Goal: Task Accomplishment & Management: Manage account settings

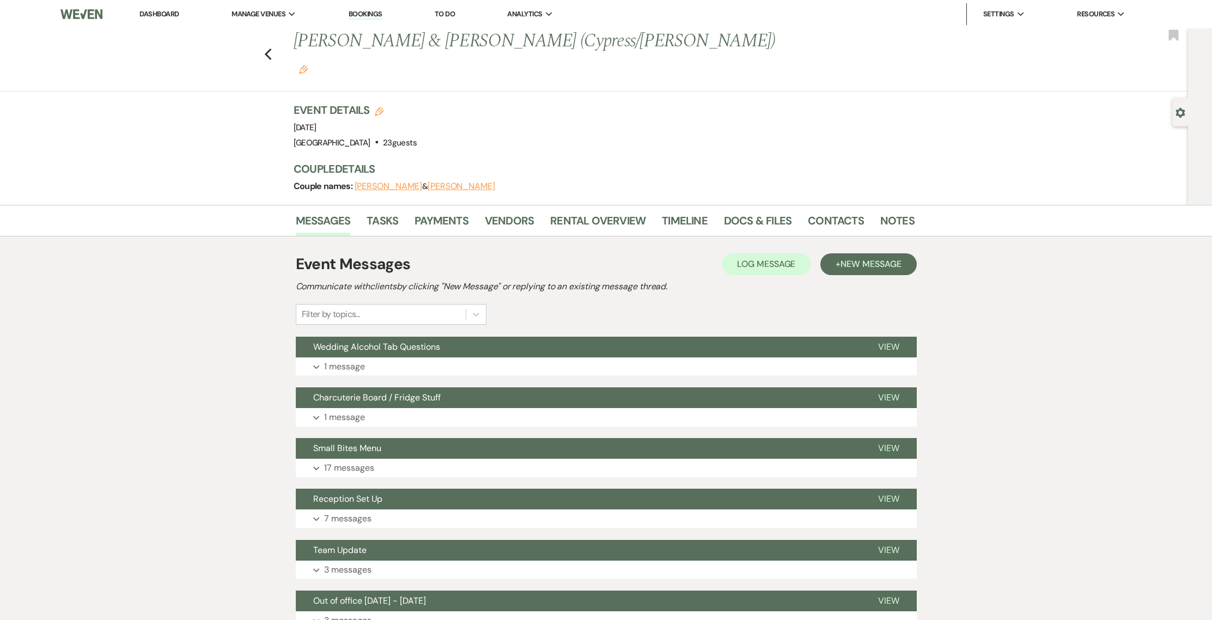
click at [266, 41] on div "Previous [PERSON_NAME] & [PERSON_NAME] (Cypress/[PERSON_NAME]) Edit Bookmark" at bounding box center [592, 59] width 1194 height 63
click at [271, 48] on icon "Previous" at bounding box center [268, 54] width 8 height 13
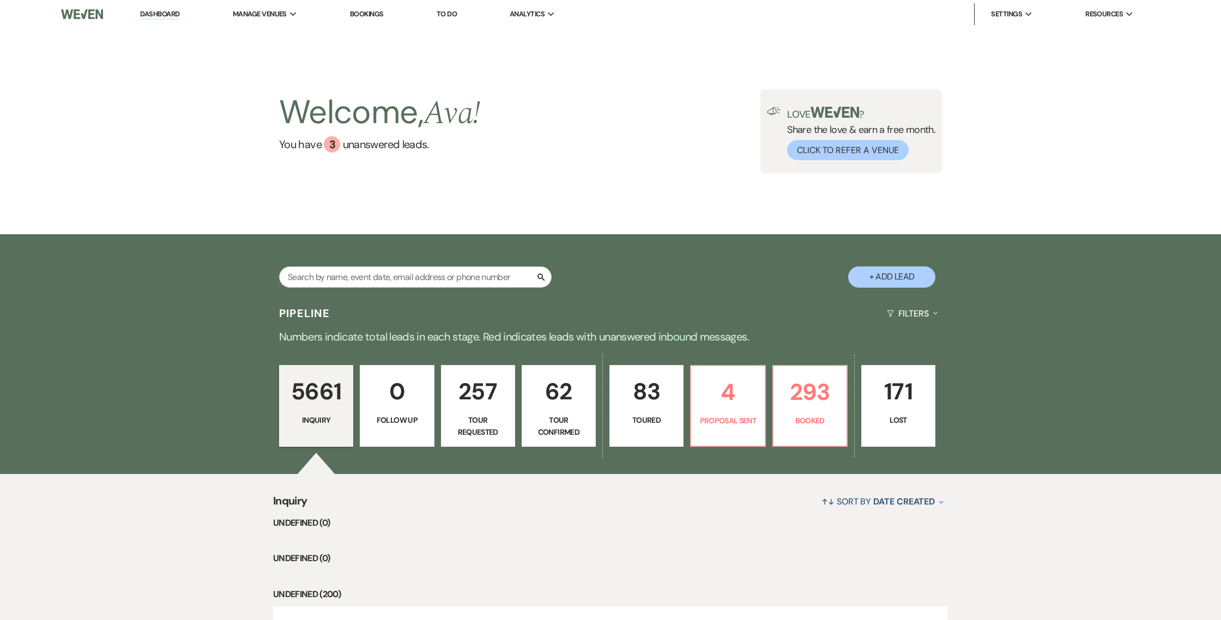
click at [375, 17] on link "Bookings" at bounding box center [367, 13] width 34 height 9
click at [376, 13] on link "Bookings" at bounding box center [367, 13] width 34 height 9
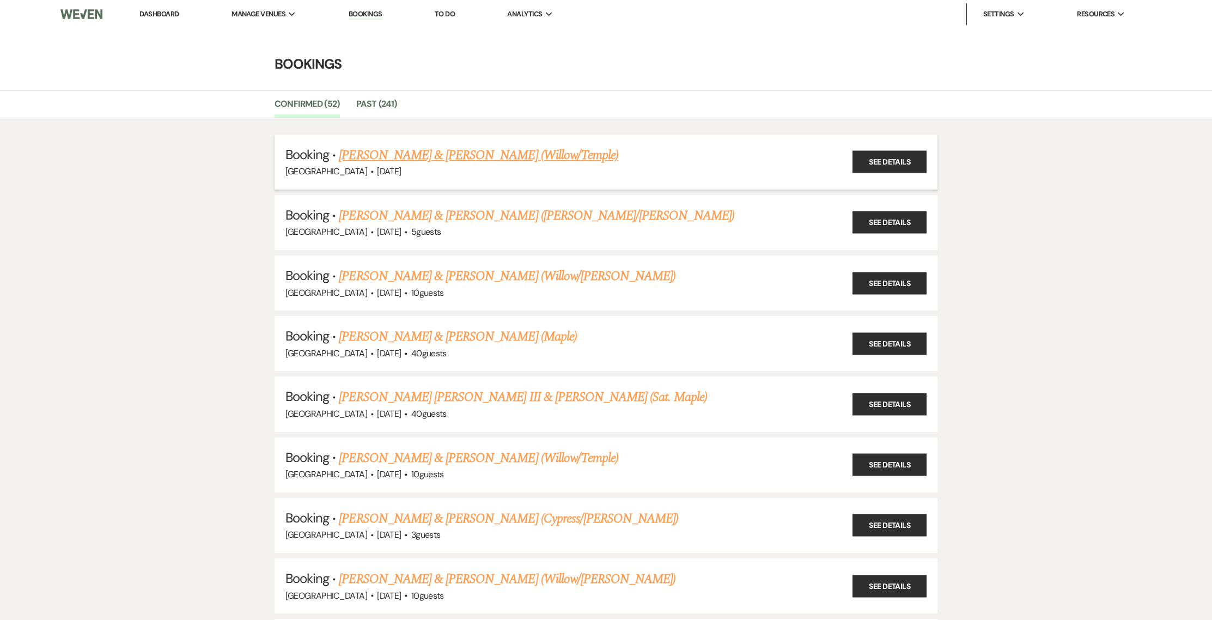
click at [418, 158] on link "[PERSON_NAME] & [PERSON_NAME] (Willow/Temple)" at bounding box center [479, 155] width 280 height 20
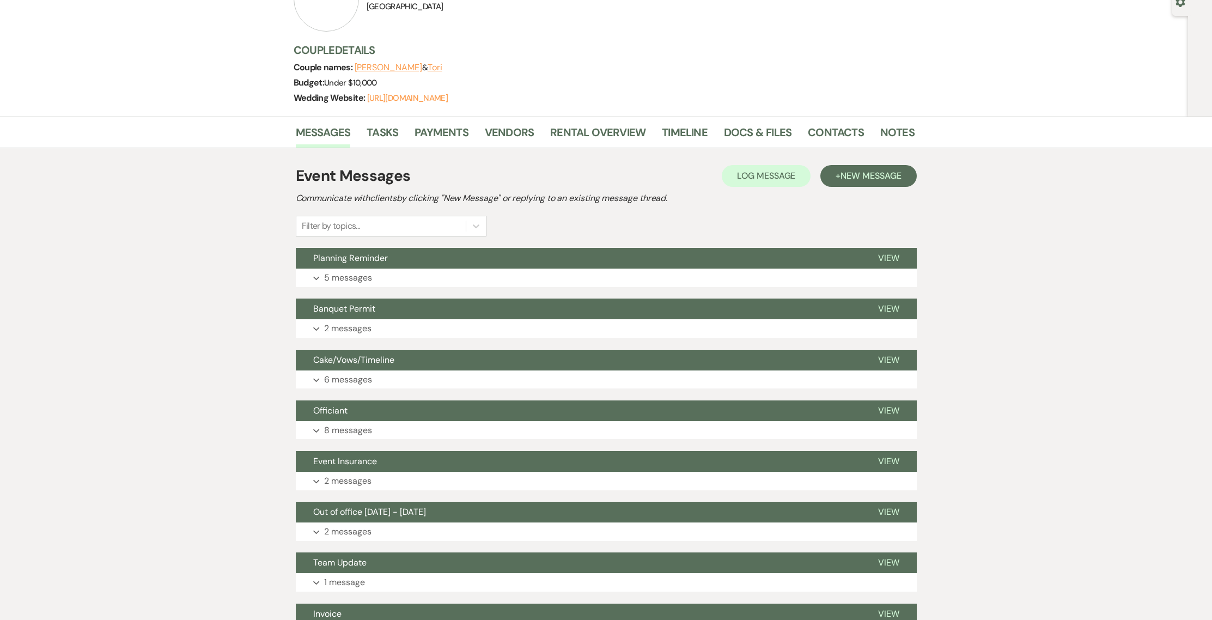
scroll to position [163, 0]
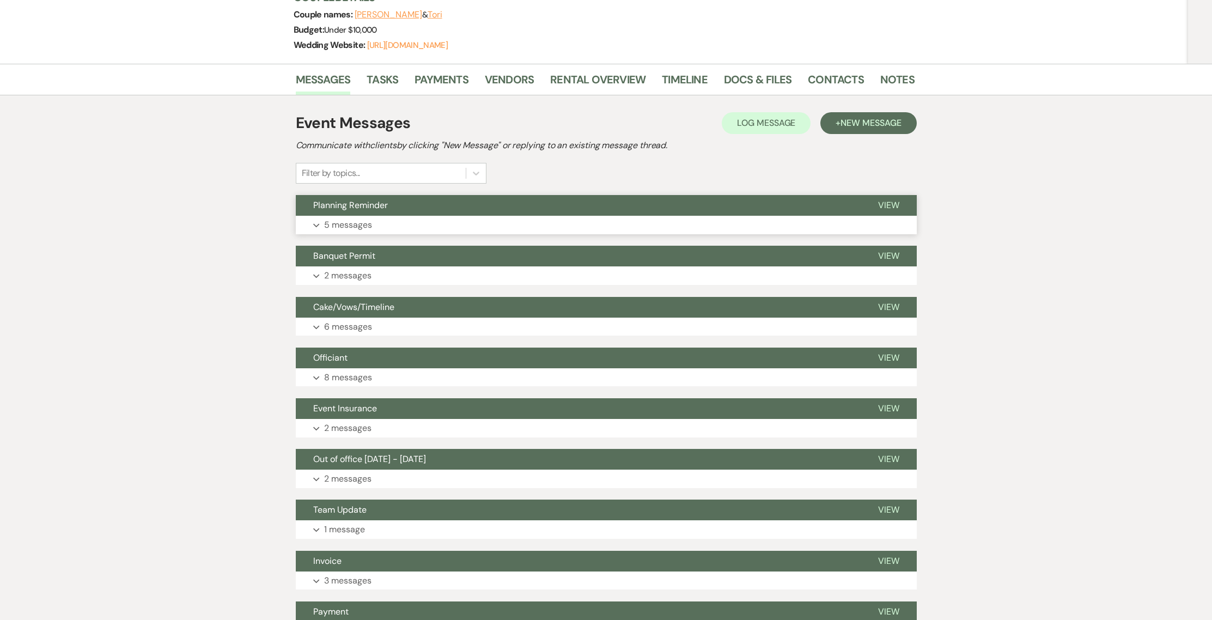
click at [306, 226] on button "Expand 5 messages" at bounding box center [606, 225] width 621 height 19
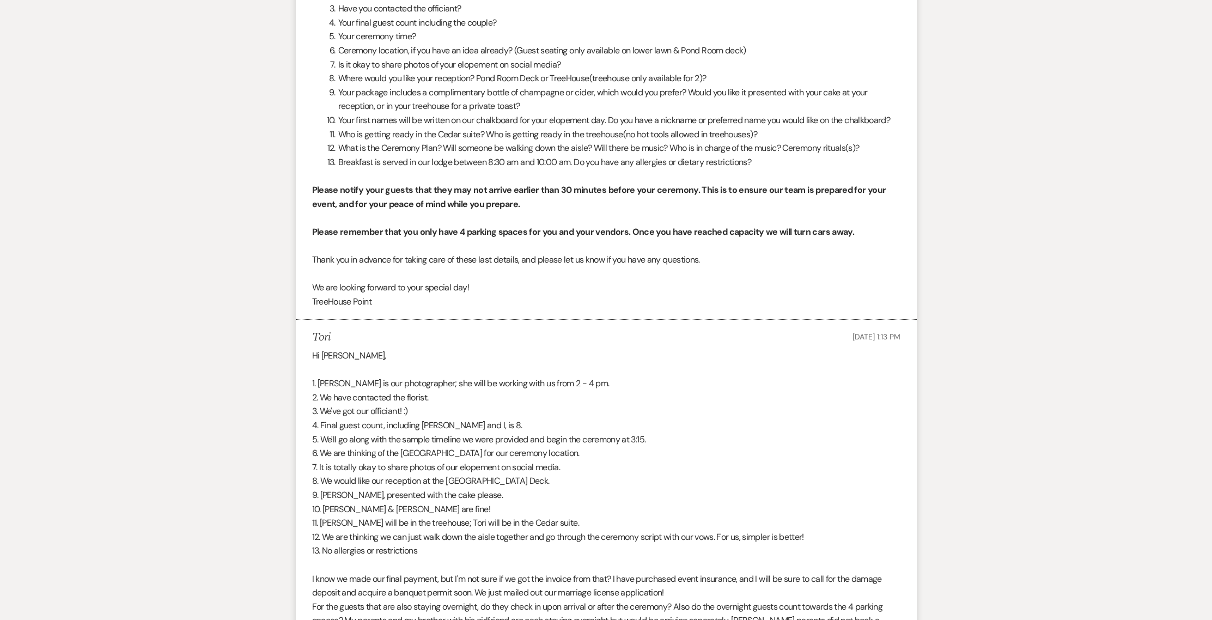
scroll to position [810, 0]
